Goal: Navigation & Orientation: Find specific page/section

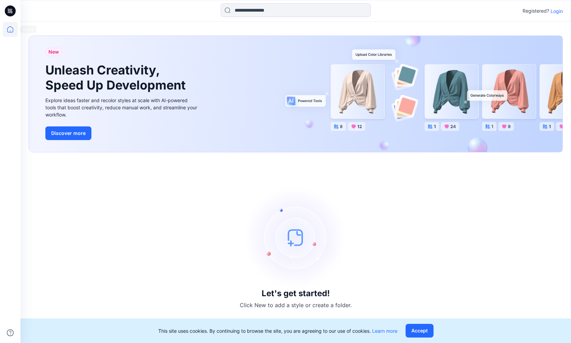
click at [13, 36] on icon at bounding box center [10, 29] width 15 height 15
click at [558, 10] on p "Login" at bounding box center [557, 11] width 12 height 7
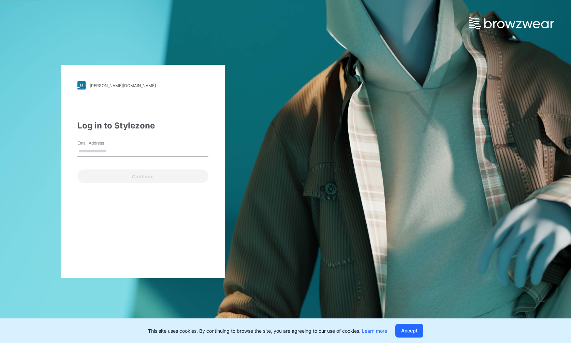
type input "**********"
click at [156, 177] on button "Continue" at bounding box center [142, 176] width 131 height 14
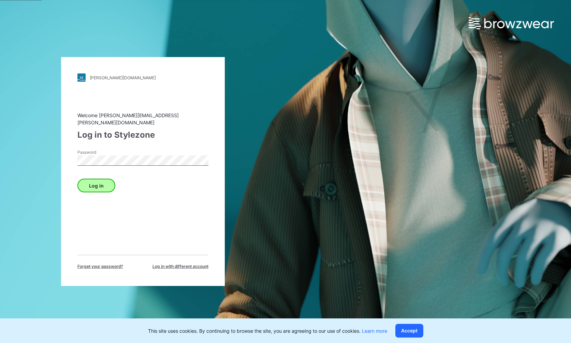
click at [101, 183] on button "Log in" at bounding box center [96, 186] width 38 height 14
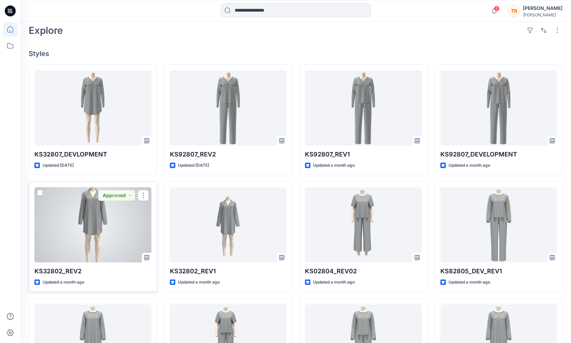
scroll to position [184, 0]
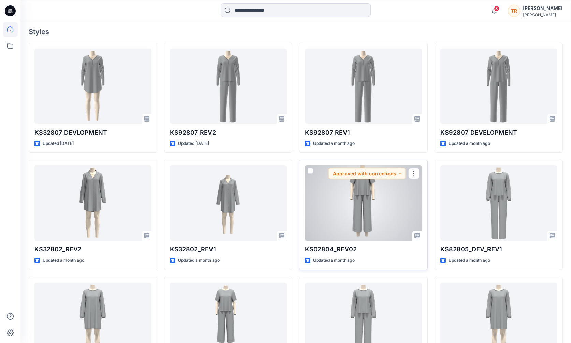
click at [340, 222] on div at bounding box center [363, 202] width 117 height 75
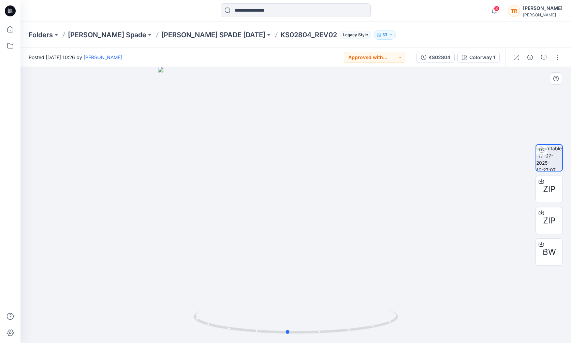
drag, startPoint x: 398, startPoint y: 315, endPoint x: 390, endPoint y: 302, distance: 14.8
click at [390, 302] on div at bounding box center [295, 205] width 551 height 276
click at [161, 36] on p "[PERSON_NAME] SPADE [DATE]" at bounding box center [213, 35] width 104 height 10
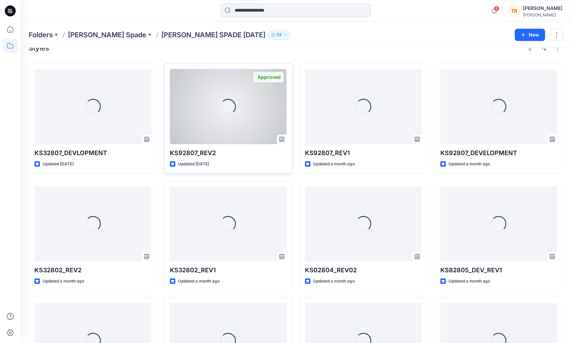
scroll to position [18, 0]
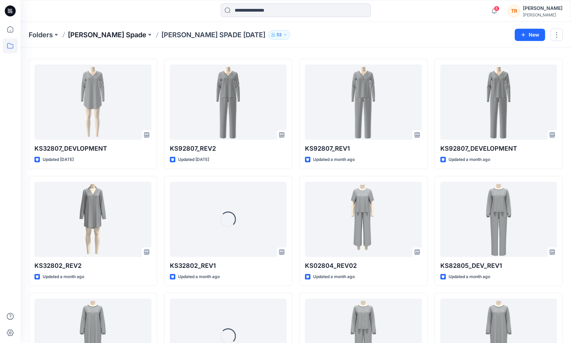
click at [99, 34] on p "[PERSON_NAME] Spade" at bounding box center [107, 35] width 79 height 10
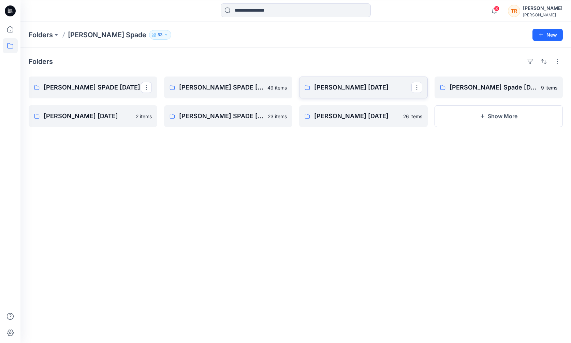
click at [363, 91] on p "[PERSON_NAME] [DATE]" at bounding box center [362, 88] width 97 height 10
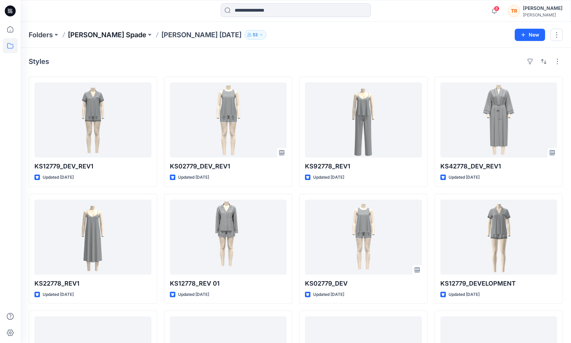
click at [100, 33] on p "[PERSON_NAME] Spade" at bounding box center [107, 35] width 79 height 10
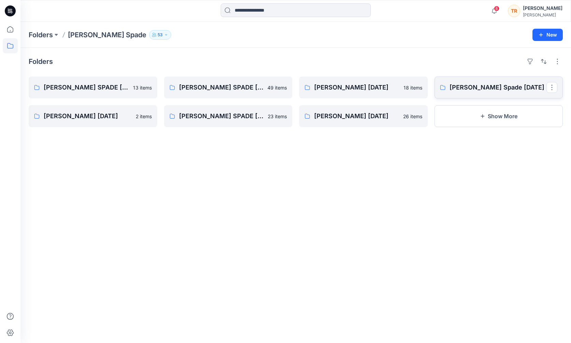
click at [491, 91] on p "[PERSON_NAME] Spade [DATE]" at bounding box center [498, 88] width 97 height 10
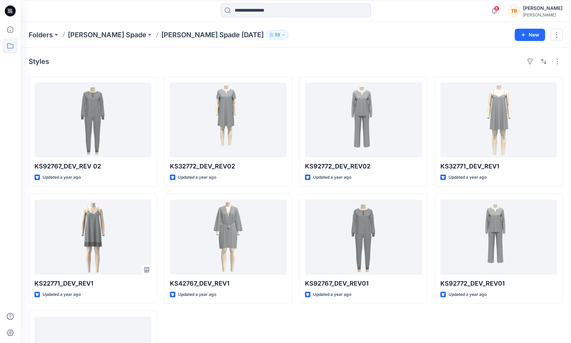
click at [161, 33] on p "[PERSON_NAME] Spade [DATE]" at bounding box center [212, 35] width 102 height 10
click at [99, 34] on p "[PERSON_NAME] Spade" at bounding box center [107, 35] width 79 height 10
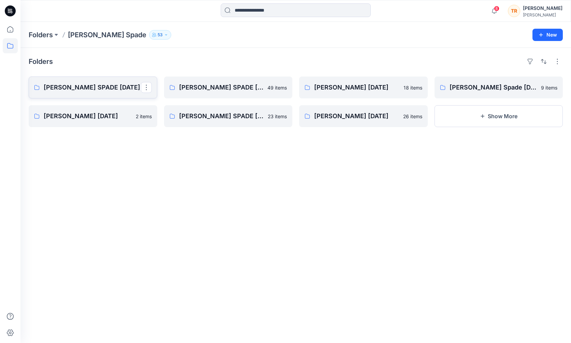
click at [95, 86] on p "[PERSON_NAME] SPADE [DATE]" at bounding box center [92, 88] width 97 height 10
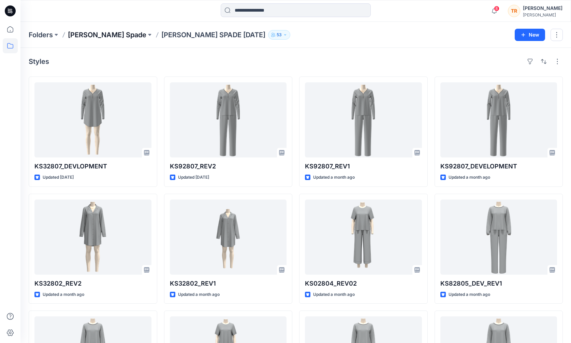
click at [93, 36] on p "[PERSON_NAME] Spade" at bounding box center [107, 35] width 79 height 10
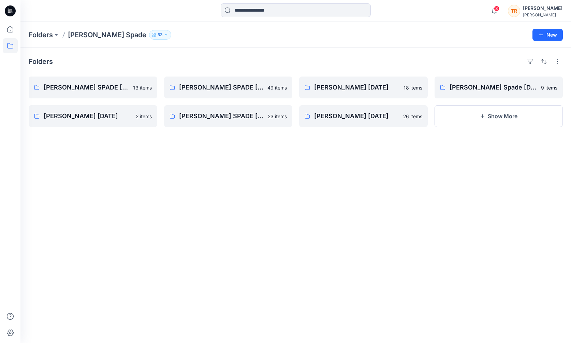
click at [89, 35] on p "[PERSON_NAME] Spade" at bounding box center [107, 35] width 79 height 10
click at [490, 90] on p "[PERSON_NAME] Spade [DATE]" at bounding box center [498, 88] width 97 height 10
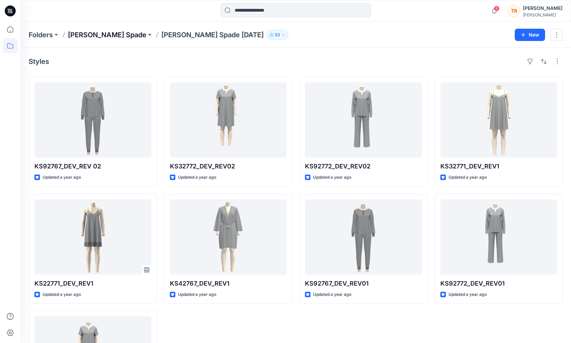
click at [83, 36] on p "[PERSON_NAME] Spade" at bounding box center [107, 35] width 79 height 10
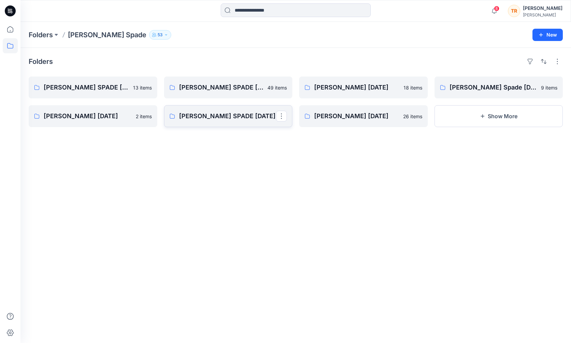
click at [226, 120] on p "[PERSON_NAME] SPADE [DATE]" at bounding box center [227, 116] width 97 height 10
click at [218, 83] on p "[PERSON_NAME] SPADE [DATE]" at bounding box center [227, 88] width 97 height 10
